Goal: Find specific page/section: Find specific page/section

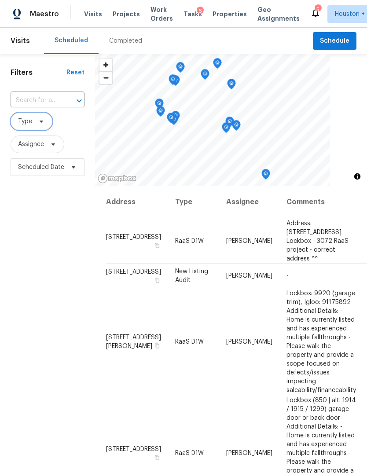
click at [31, 120] on span "Type" at bounding box center [25, 121] width 14 height 9
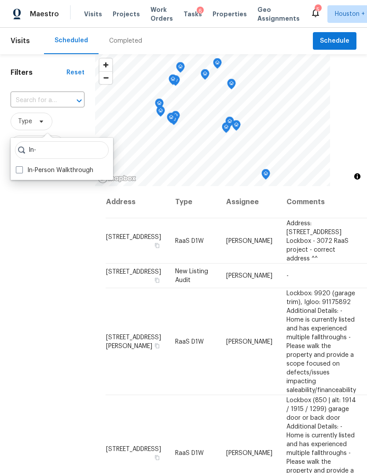
type input "In-"
click at [31, 174] on label "In-Person Walkthrough" at bounding box center [55, 170] width 78 height 9
click at [22, 172] on input "In-Person Walkthrough" at bounding box center [19, 169] width 6 height 6
checkbox input "true"
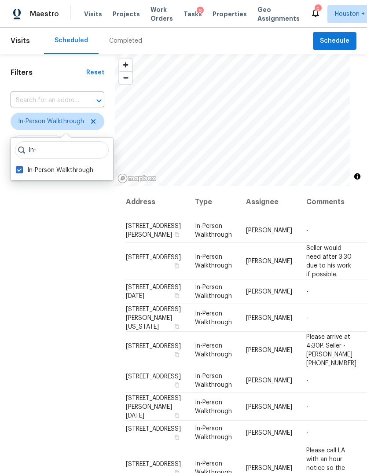
click at [44, 260] on div "Filters Reset ​ In-Person Walkthrough Assignee Scheduled Date" at bounding box center [57, 309] width 115 height 511
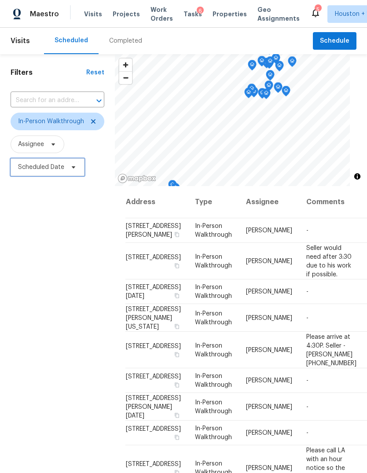
click at [35, 172] on span "Scheduled Date" at bounding box center [41, 167] width 46 height 9
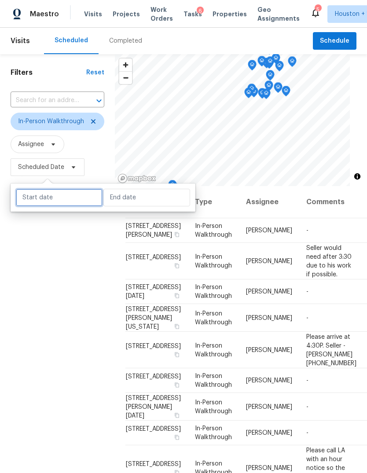
click at [33, 198] on input "text" at bounding box center [59, 198] width 87 height 18
select select "8"
select select "2025"
select select "9"
select select "2025"
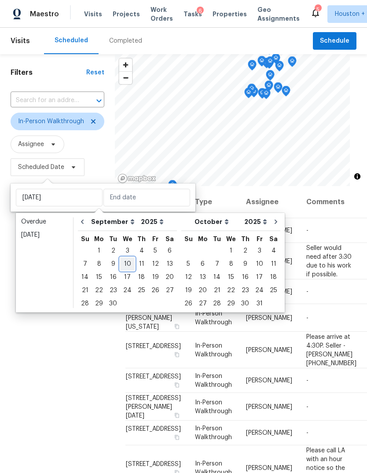
click at [121, 266] on div "10" at bounding box center [127, 264] width 15 height 12
type input "Wed, Sep 10"
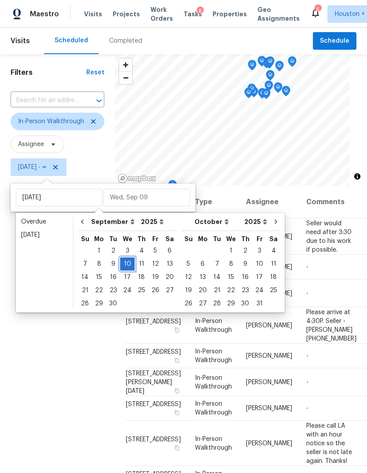
click at [123, 268] on div "10" at bounding box center [127, 264] width 15 height 12
type input "Wed, Sep 10"
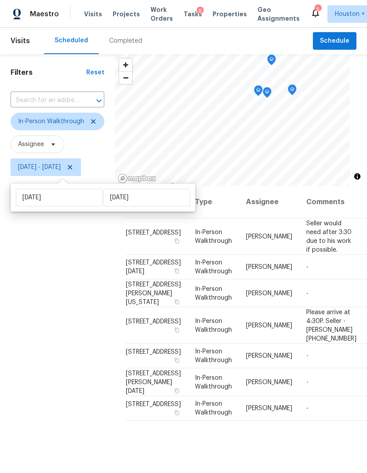
click at [28, 288] on div "Filters Reset ​ In-Person Walkthrough Assignee Wed, Sep 10 - Wed, Sep 10" at bounding box center [57, 309] width 115 height 511
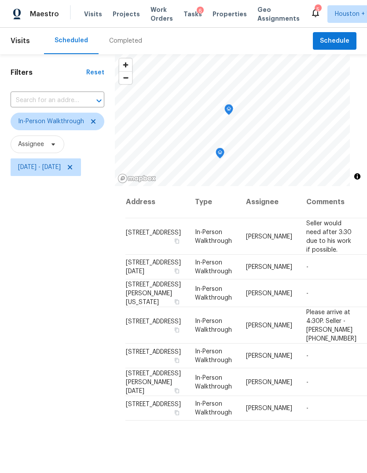
click at [230, 109] on icon "Map marker" at bounding box center [229, 109] width 3 height 2
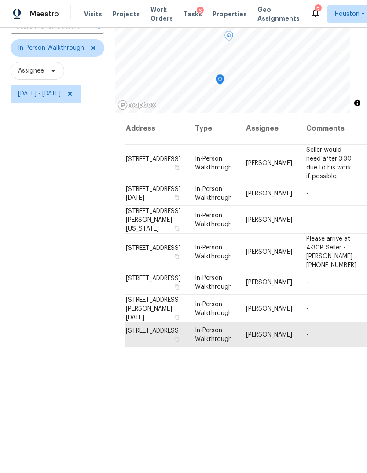
scroll to position [70, 0]
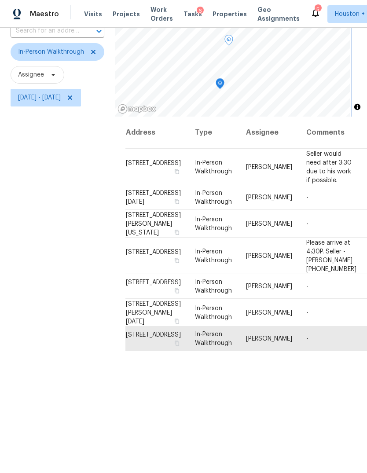
click at [224, 82] on icon "Map marker" at bounding box center [220, 84] width 8 height 10
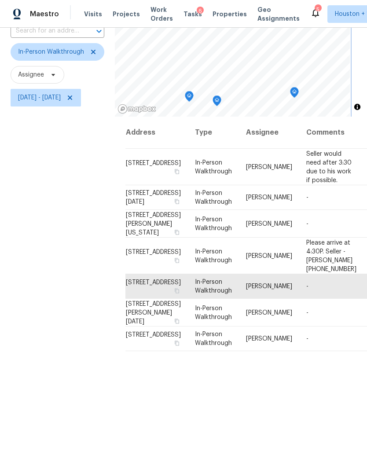
click at [299, 92] on icon "Map marker" at bounding box center [295, 93] width 8 height 10
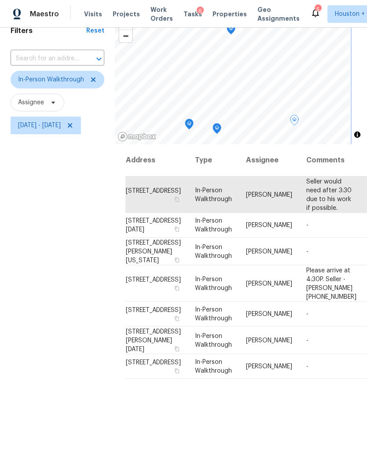
scroll to position [36, 0]
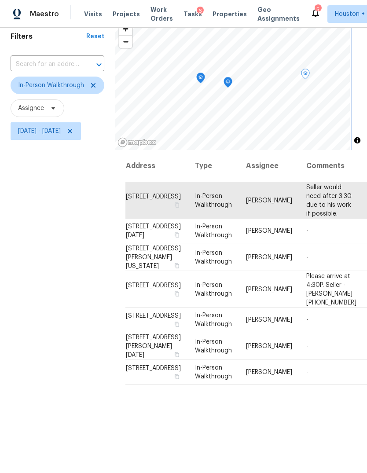
click at [232, 82] on icon "Map marker" at bounding box center [228, 83] width 8 height 10
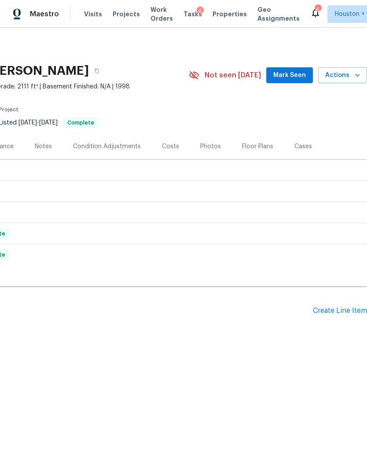
scroll to position [0, 130]
click at [340, 310] on div "Create Line Item" at bounding box center [340, 311] width 54 height 8
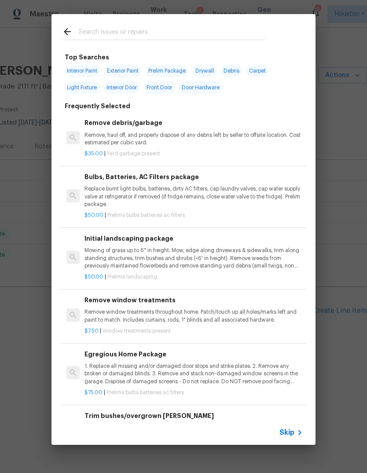
click at [68, 36] on icon at bounding box center [67, 31] width 11 height 11
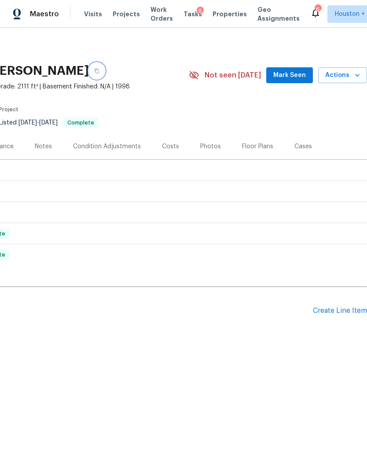
click at [95, 72] on button "button" at bounding box center [97, 71] width 16 height 16
